Goal: Transaction & Acquisition: Obtain resource

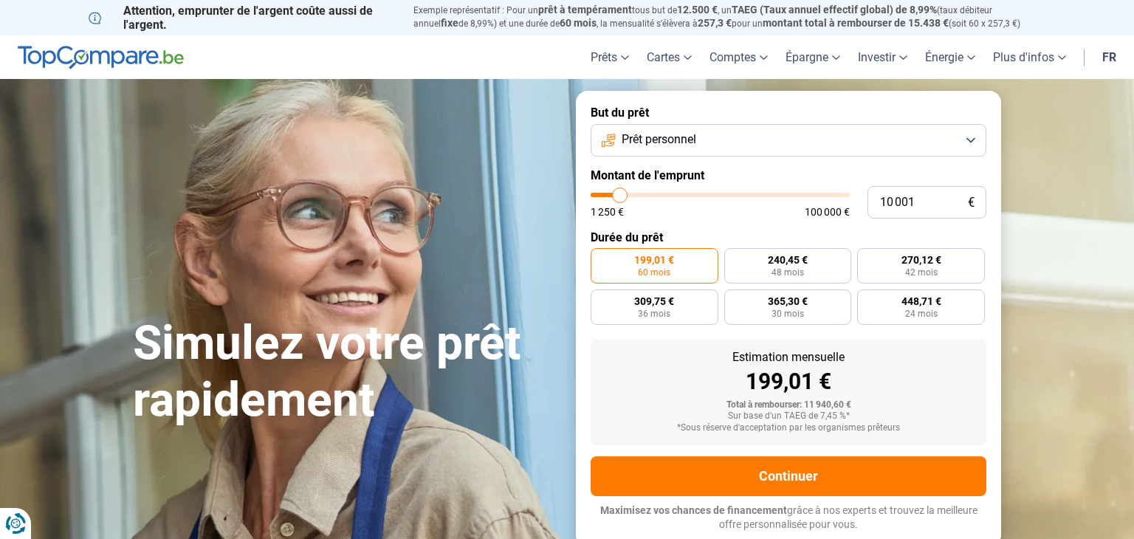
type input "5750"
click at [609, 193] on input "range" at bounding box center [719, 195] width 259 height 4
type input "5 750"
radio input "true"
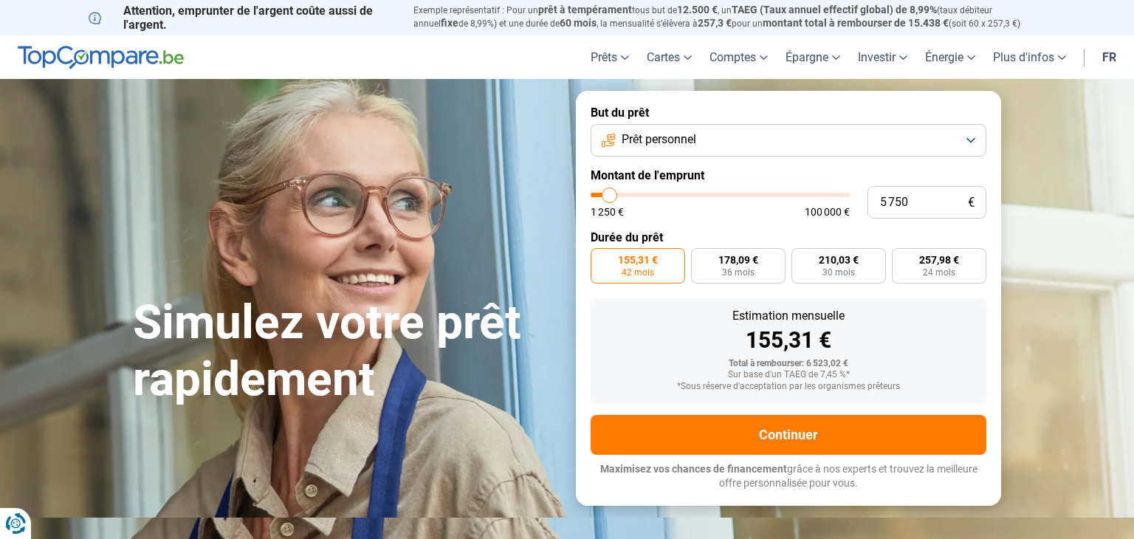
click at [603, 194] on input "range" at bounding box center [719, 195] width 259 height 4
type input "1250"
click at [598, 195] on input "range" at bounding box center [719, 195] width 259 height 4
type input "1 250"
radio input "true"
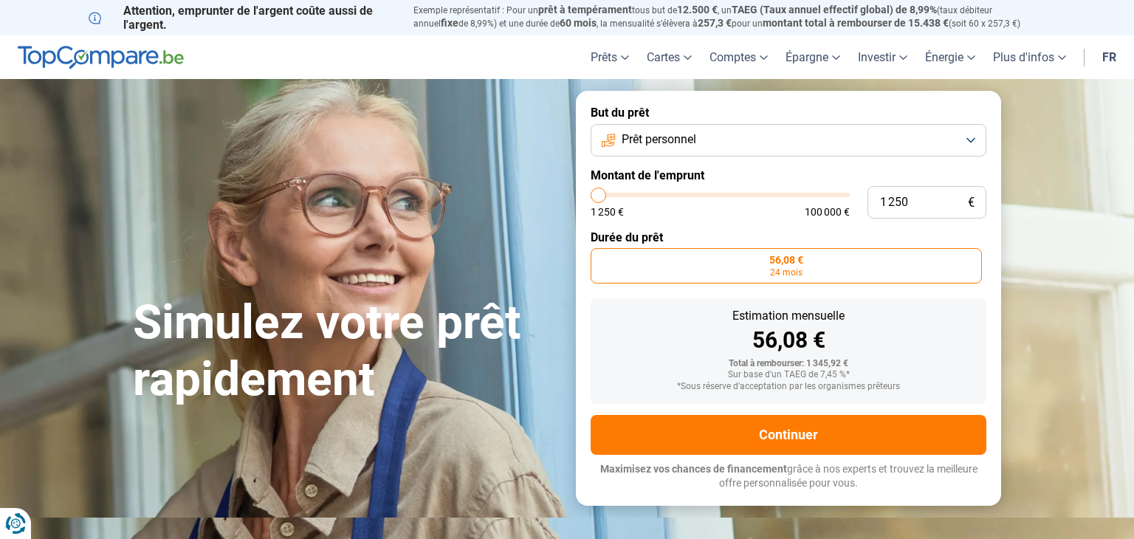
type input "5250"
click at [607, 197] on input "range" at bounding box center [719, 195] width 259 height 4
type input "5 250"
radio input "false"
click at [656, 135] on span "Prêt personnel" at bounding box center [658, 139] width 75 height 16
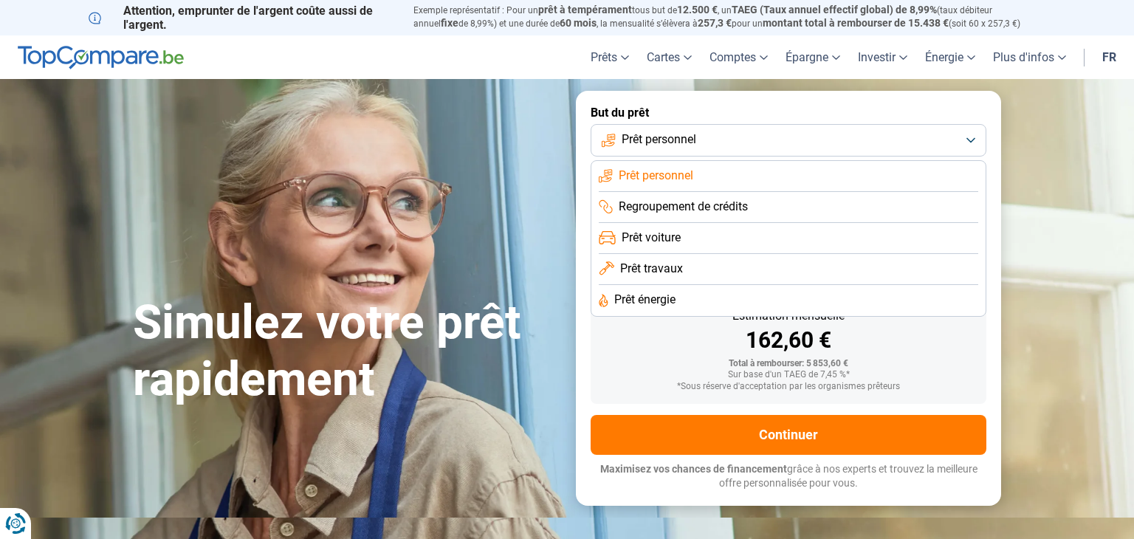
click at [649, 271] on span "Prêt travaux" at bounding box center [651, 269] width 63 height 16
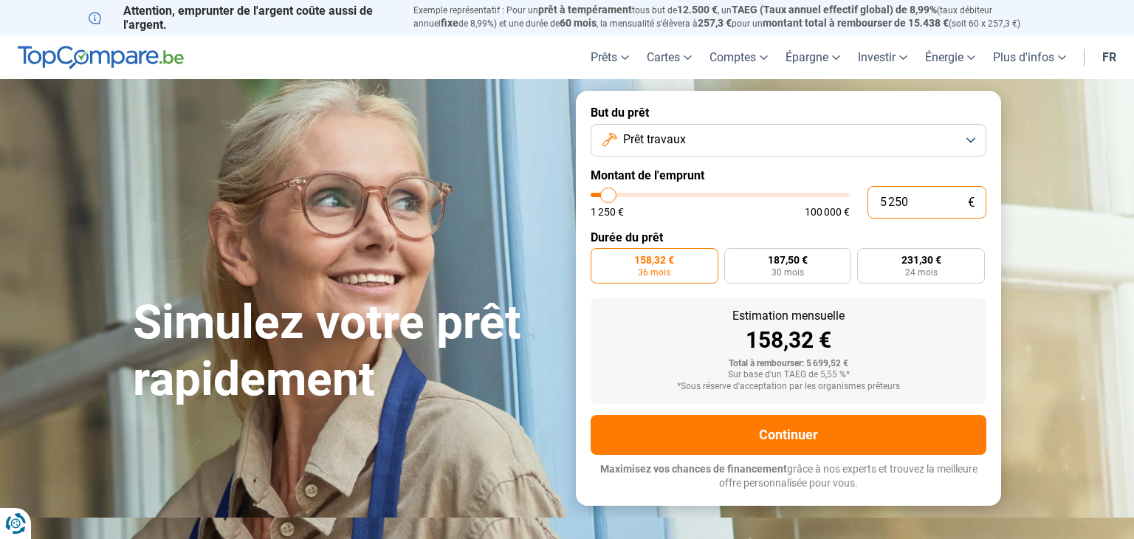
click at [917, 201] on input "5 250" at bounding box center [926, 202] width 119 height 32
type input "525"
type input "1250"
type input "52"
type input "1250"
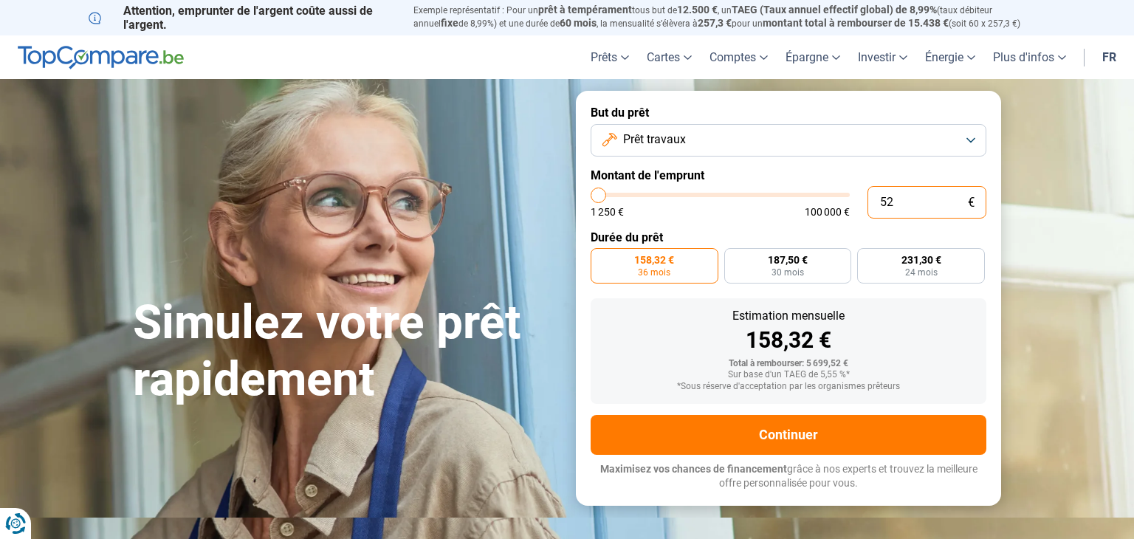
type input "5"
type input "1250"
type input "0"
type input "1250"
type input "1 250"
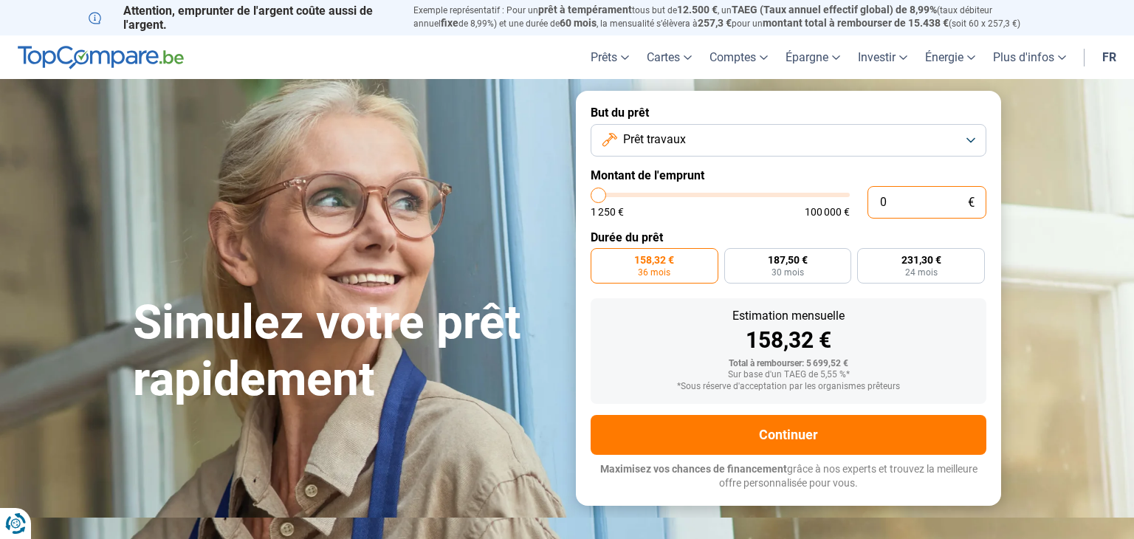
type input "1250"
radio input "true"
type input "12 503"
type input "12500"
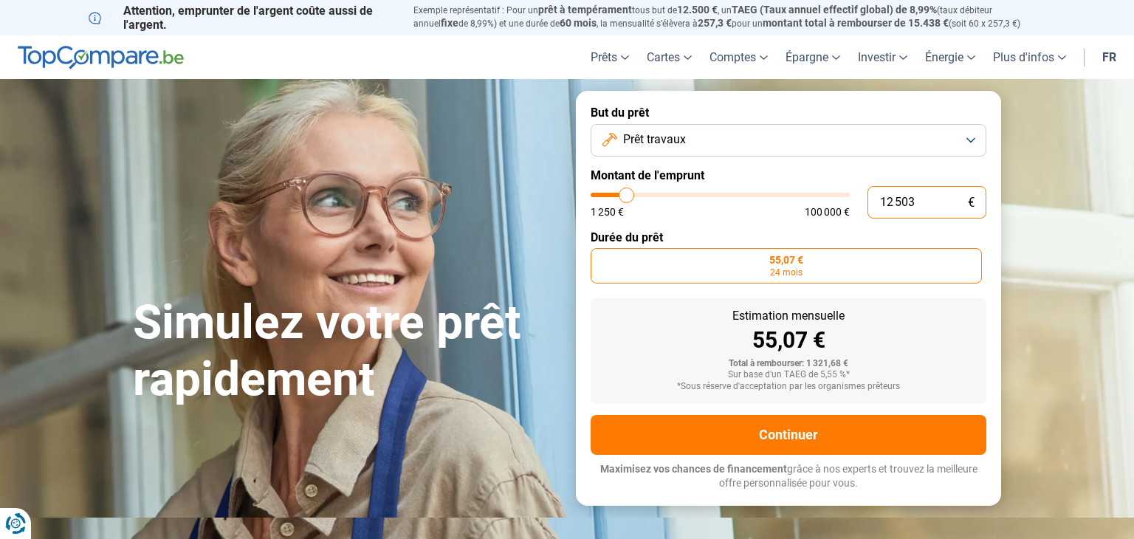
type input "125 035"
type input "100000"
type input "100 000"
type input "100000"
radio input "false"
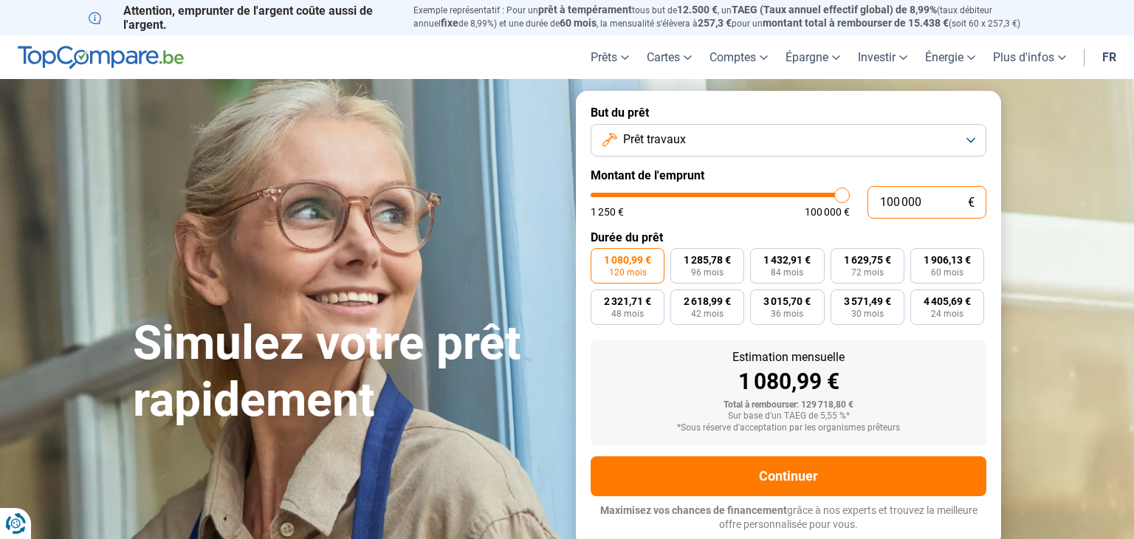
type input "10 000"
type input "10000"
type input "1 000"
type input "1250"
type input "100"
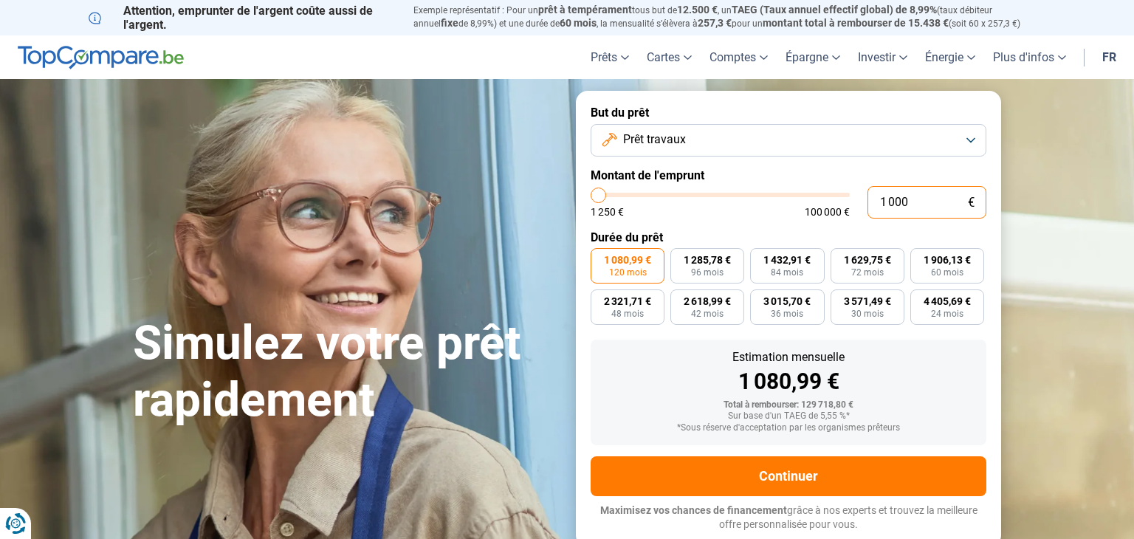
type input "1250"
type input "10"
type input "1250"
type input "1"
type input "1250"
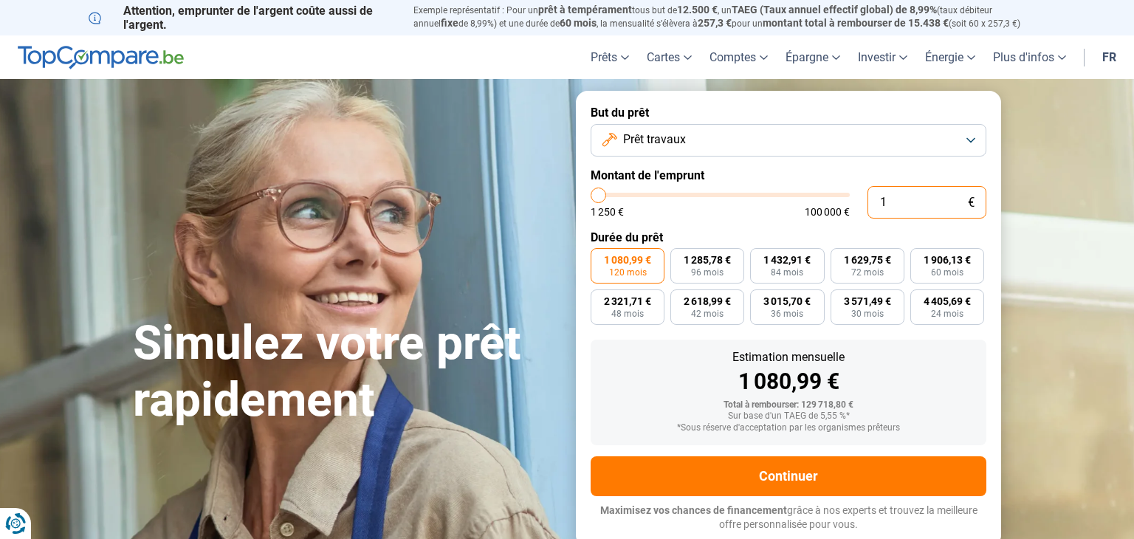
type input "0"
type input "1250"
type input "3"
type input "1250"
type input "35"
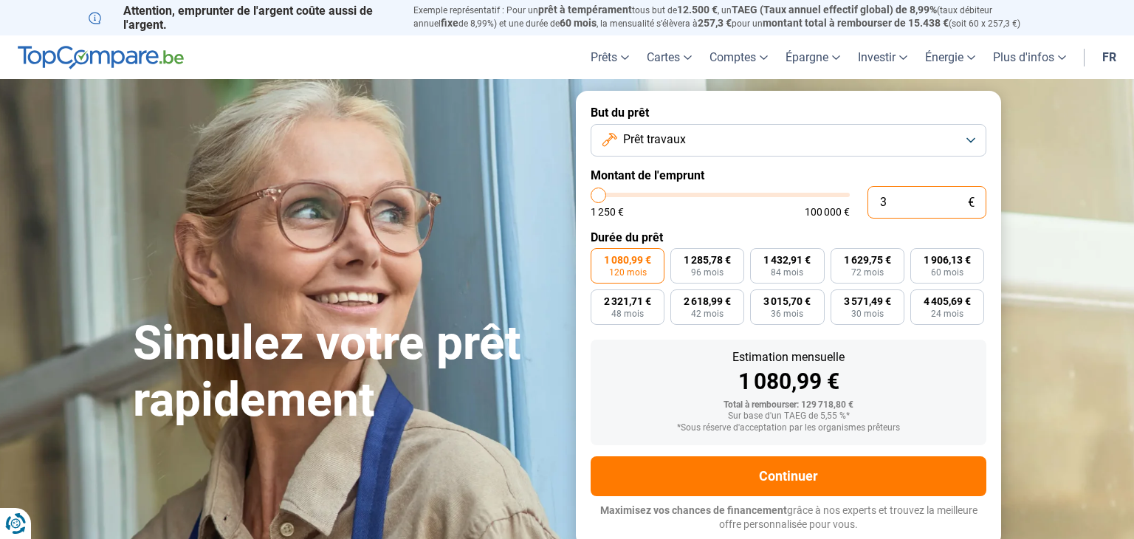
type input "1250"
type input "350"
type input "1250"
type input "3 500"
type input "3500"
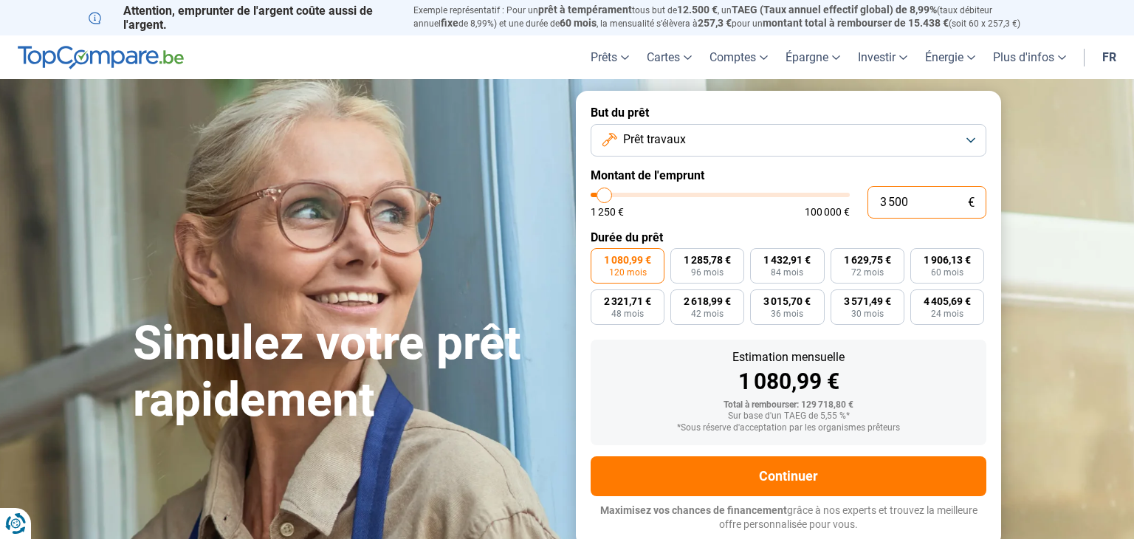
radio input "true"
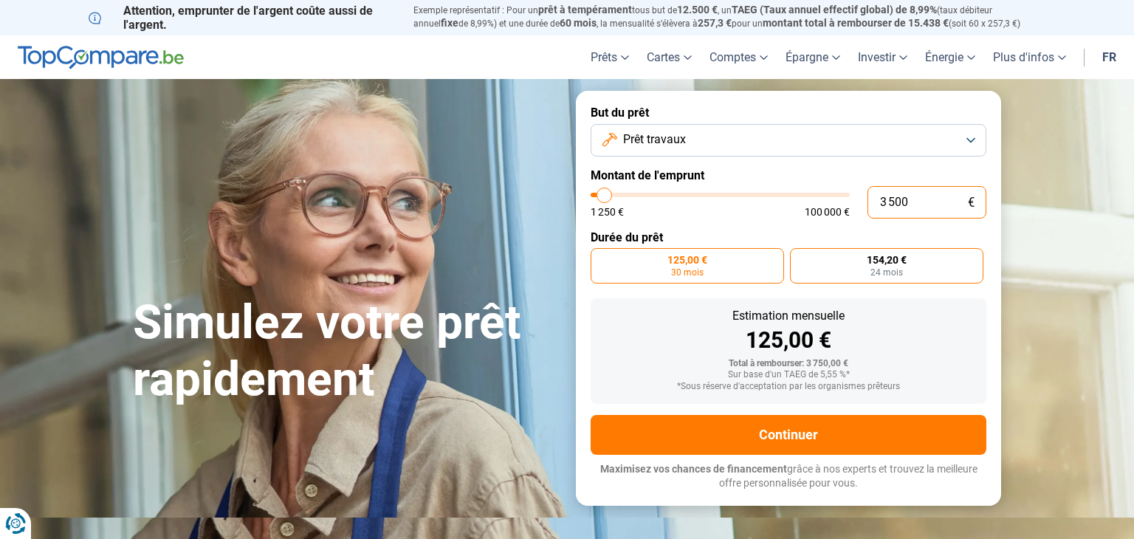
type input "3 500"
click at [896, 272] on span "24 mois" at bounding box center [886, 272] width 32 height 9
click at [799, 258] on input "154,20 € 24 mois" at bounding box center [795, 253] width 10 height 10
radio input "true"
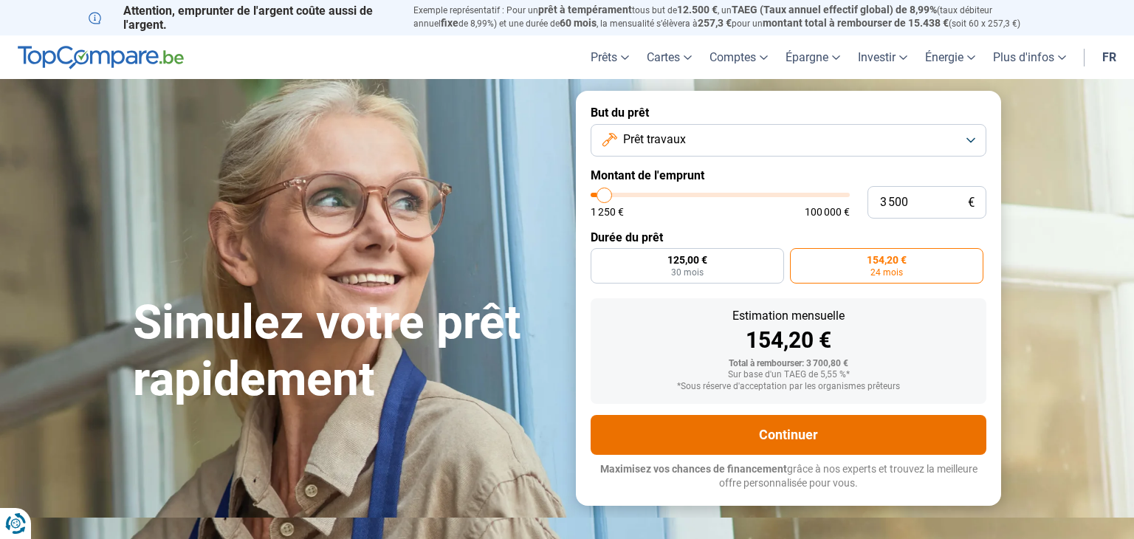
click at [790, 431] on button "Continuer" at bounding box center [788, 435] width 396 height 40
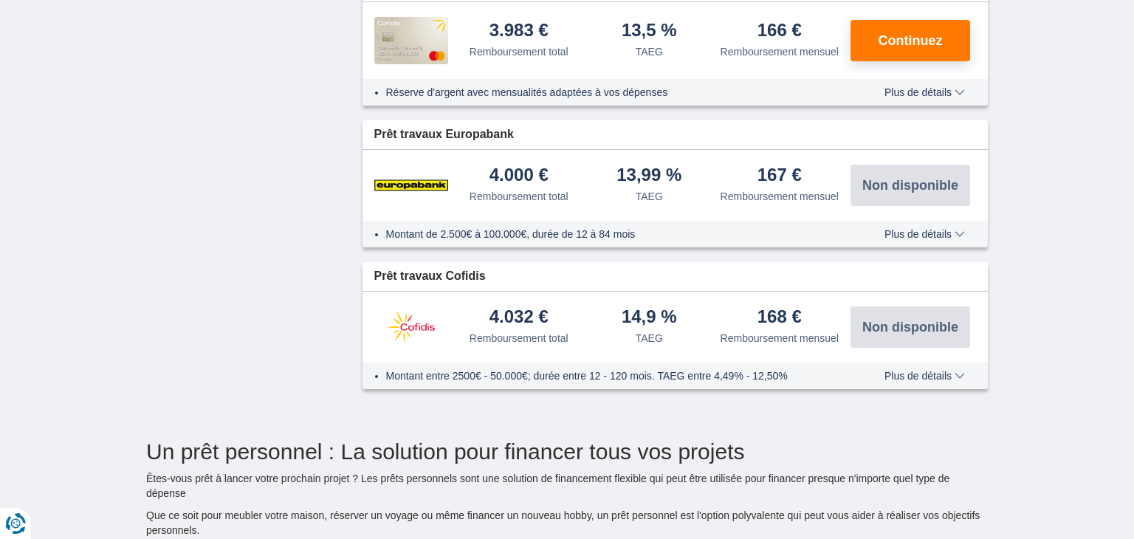
scroll to position [2007, 0]
